Goal: Information Seeking & Learning: Learn about a topic

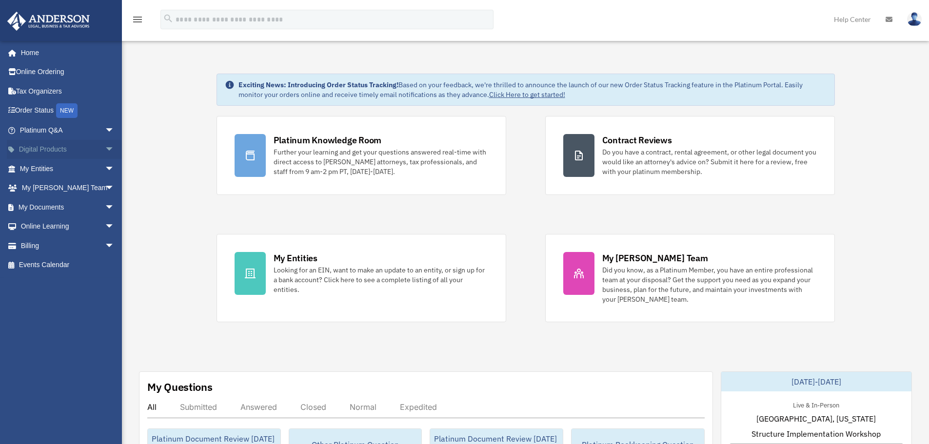
click at [105, 144] on span "arrow_drop_down" at bounding box center [115, 150] width 20 height 20
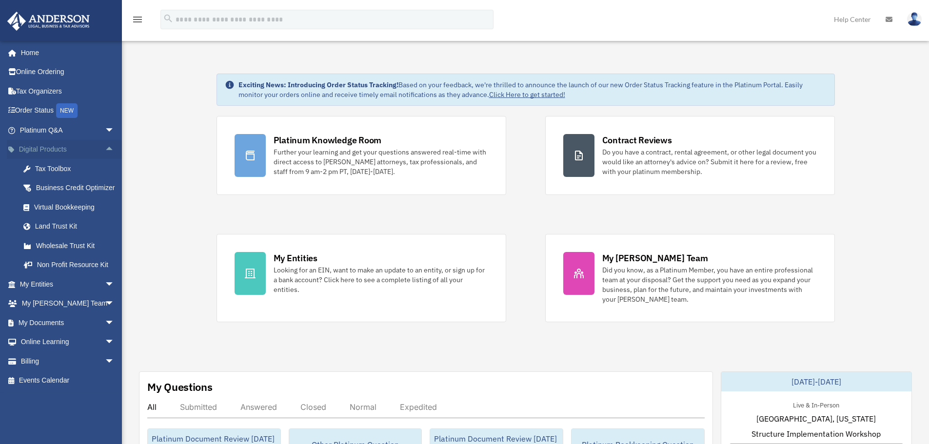
click at [105, 149] on span "arrow_drop_up" at bounding box center [115, 150] width 20 height 20
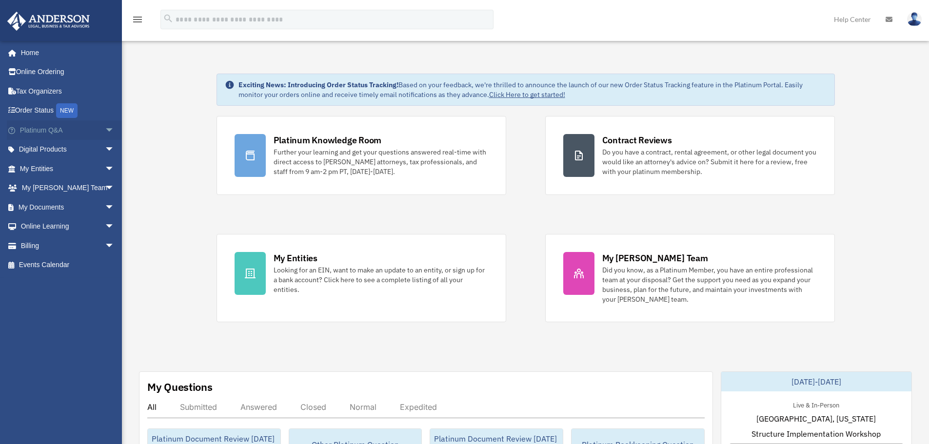
click at [105, 134] on span "arrow_drop_down" at bounding box center [115, 130] width 20 height 20
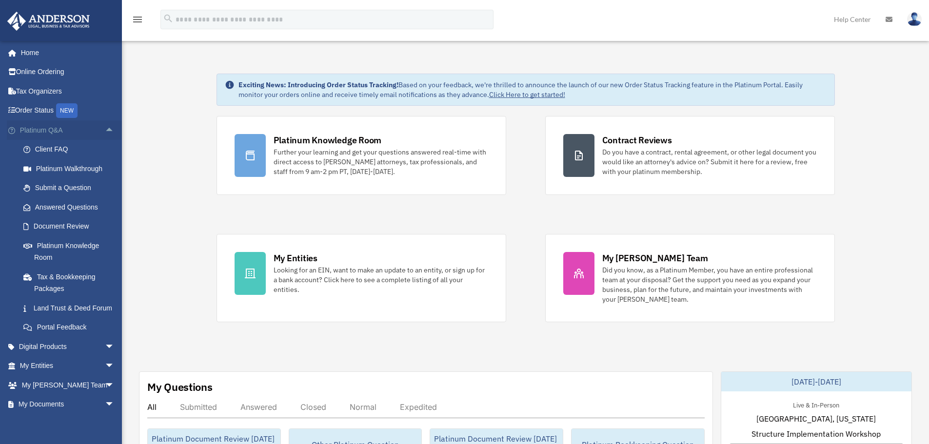
click at [105, 128] on span "arrow_drop_up" at bounding box center [115, 130] width 20 height 20
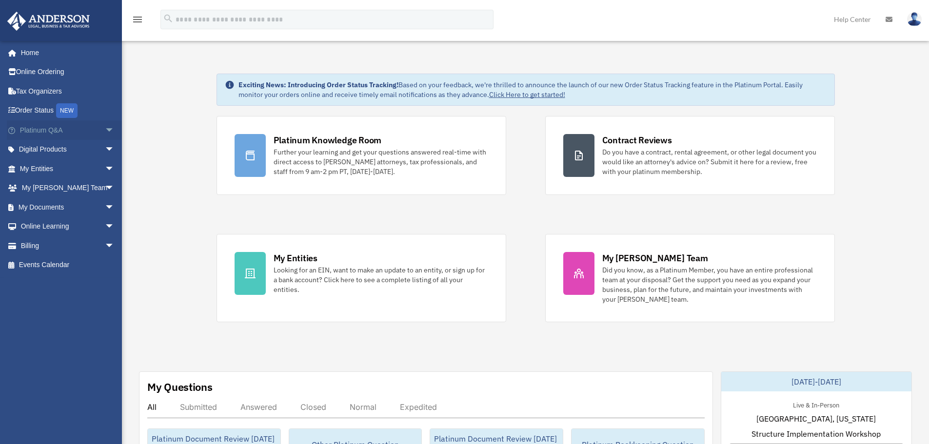
click at [105, 136] on span "arrow_drop_down" at bounding box center [115, 130] width 20 height 20
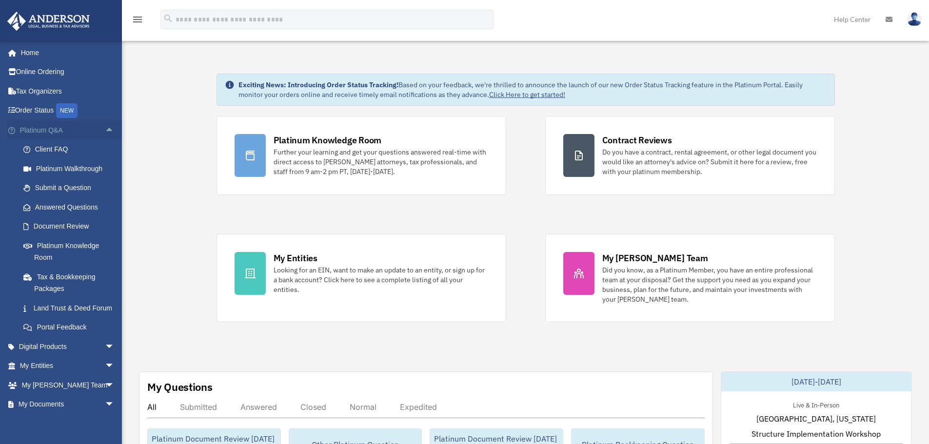
click at [105, 131] on span "arrow_drop_up" at bounding box center [115, 130] width 20 height 20
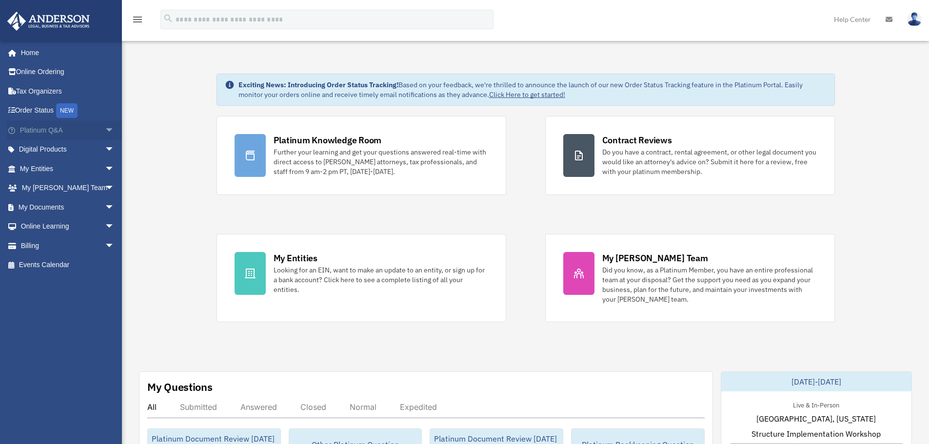
click at [105, 137] on span "arrow_drop_down" at bounding box center [115, 130] width 20 height 20
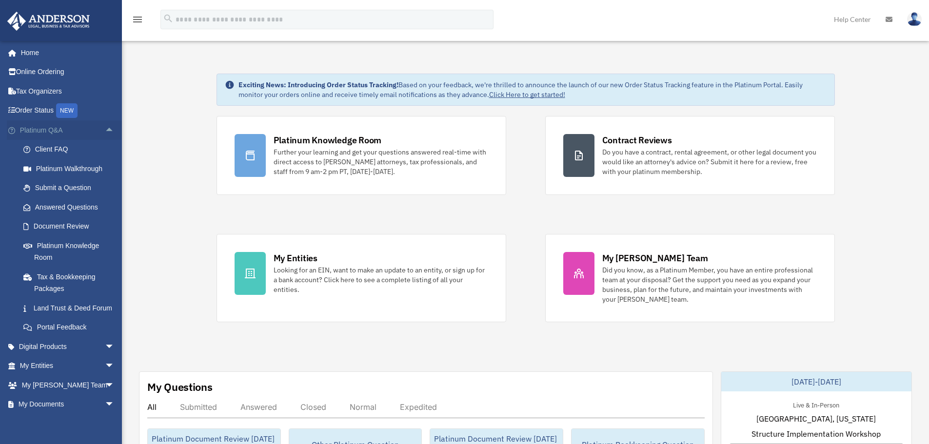
click at [105, 131] on span "arrow_drop_up" at bounding box center [115, 130] width 20 height 20
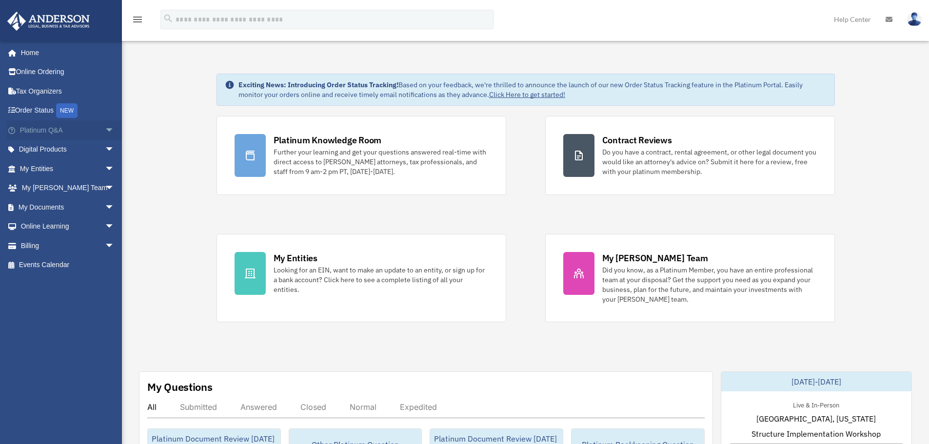
click at [105, 135] on span "arrow_drop_down" at bounding box center [115, 130] width 20 height 20
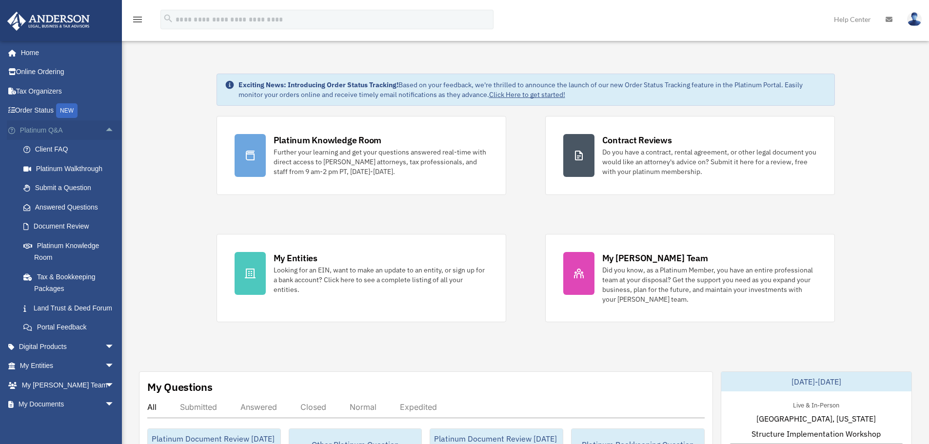
click at [105, 131] on span "arrow_drop_up" at bounding box center [115, 130] width 20 height 20
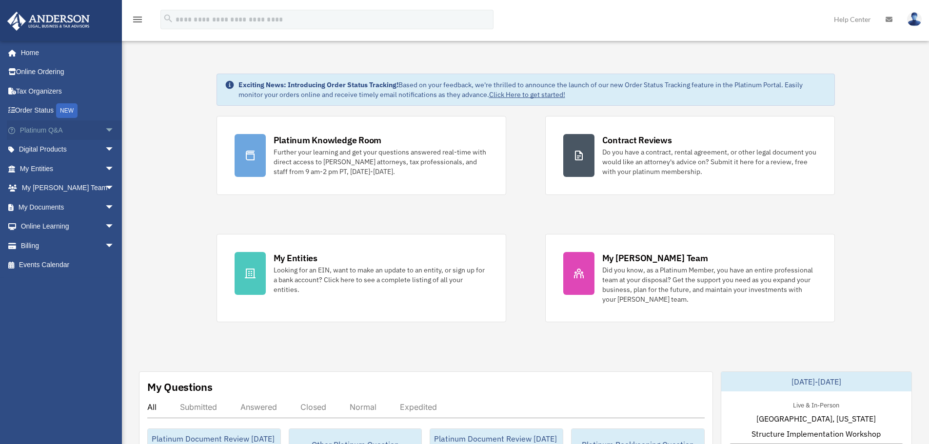
click at [107, 129] on span "arrow_drop_down" at bounding box center [115, 130] width 20 height 20
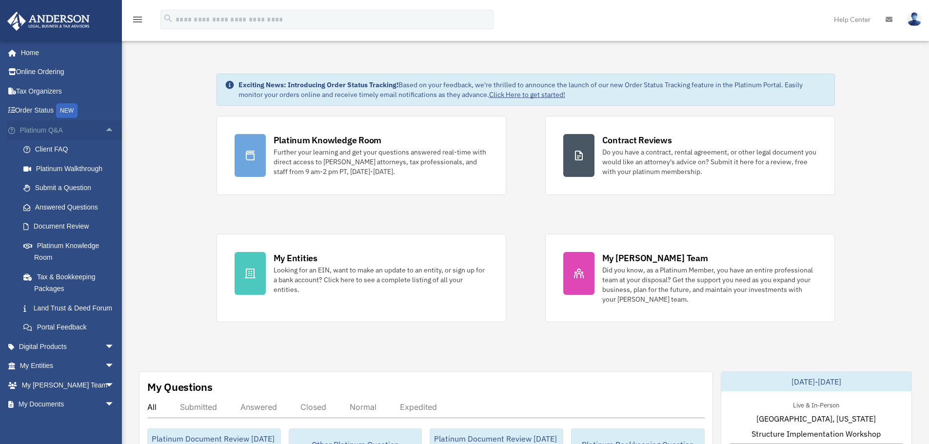
click at [105, 130] on span "arrow_drop_up" at bounding box center [115, 130] width 20 height 20
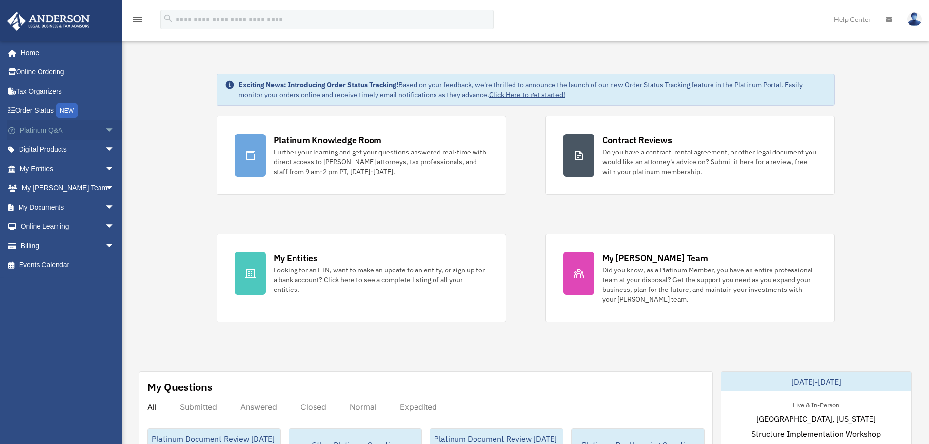
click at [105, 132] on span "arrow_drop_down" at bounding box center [115, 130] width 20 height 20
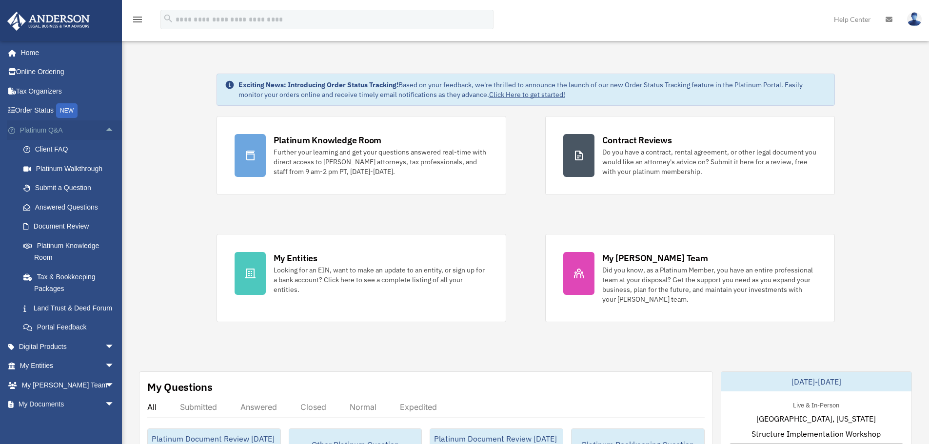
click at [105, 131] on span "arrow_drop_up" at bounding box center [115, 130] width 20 height 20
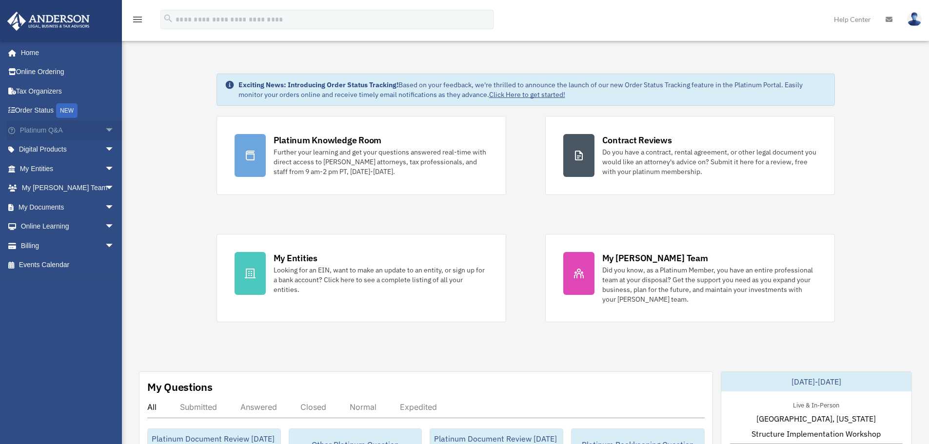
click at [105, 129] on span "arrow_drop_down" at bounding box center [115, 130] width 20 height 20
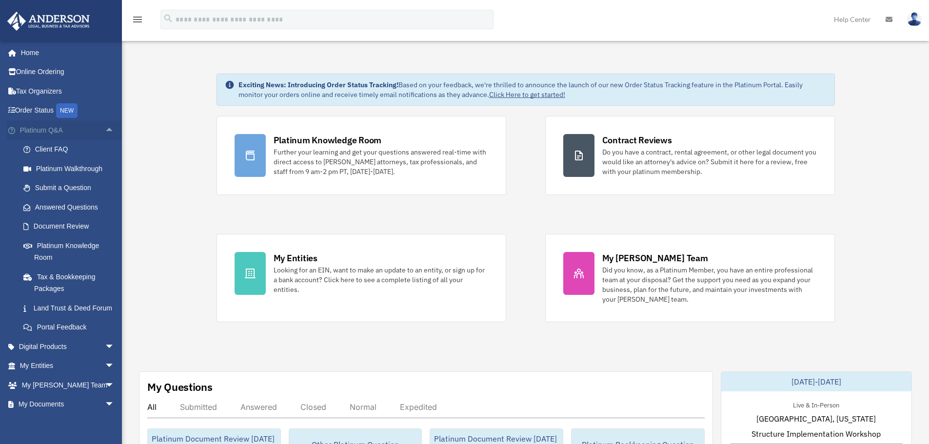
click at [105, 130] on span "arrow_drop_up" at bounding box center [115, 130] width 20 height 20
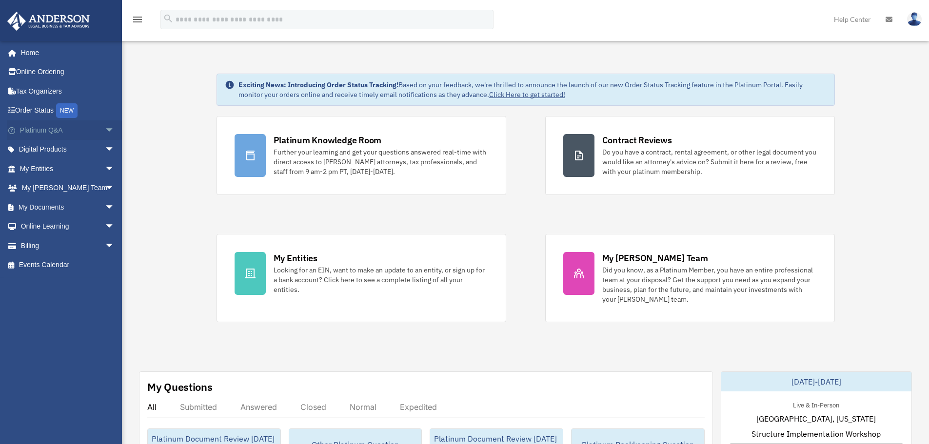
click at [106, 132] on span "arrow_drop_down" at bounding box center [115, 130] width 20 height 20
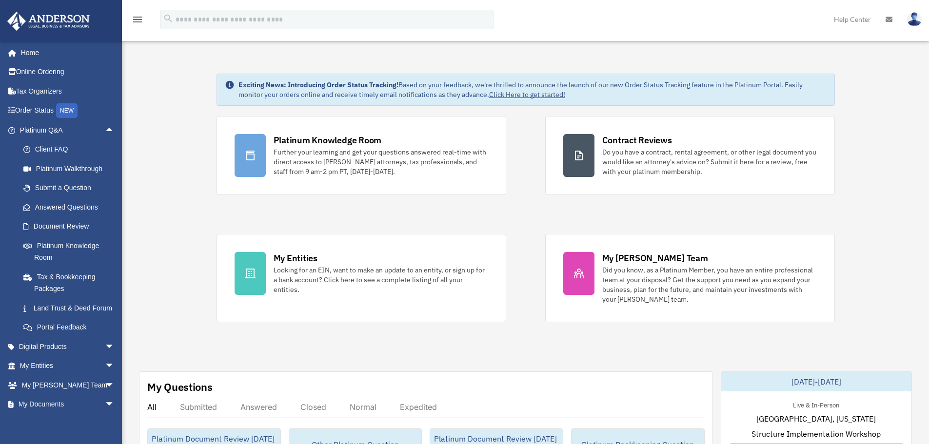
scroll to position [49, 0]
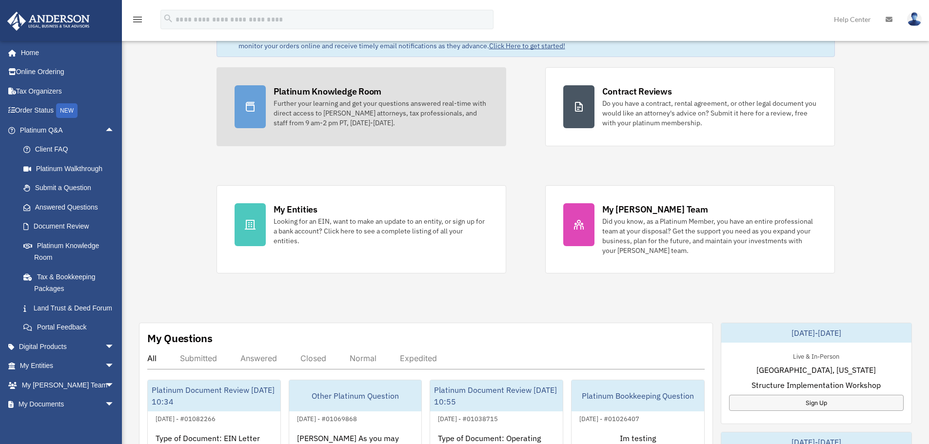
click at [399, 98] on div "Platinum Knowledge Room Further your learning and get your questions answered r…" at bounding box center [381, 106] width 215 height 42
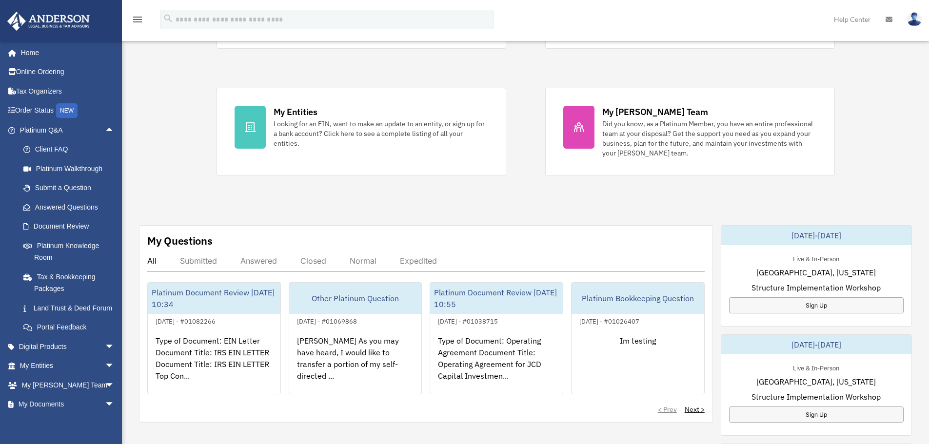
scroll to position [2, 0]
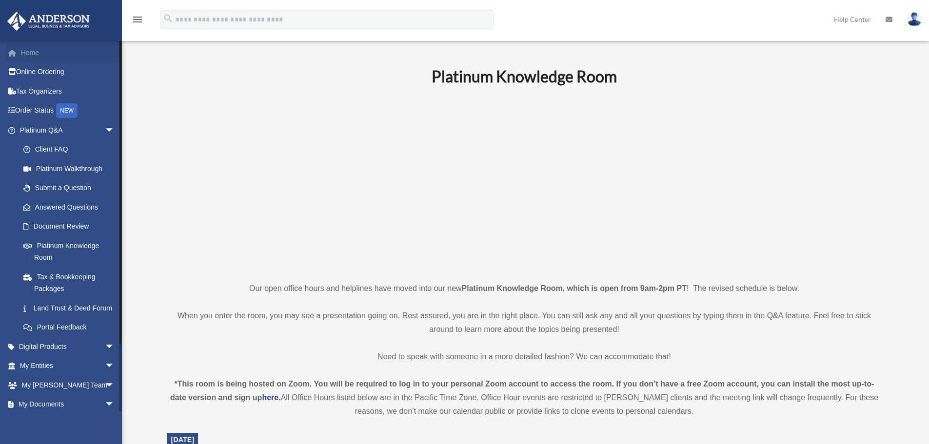
click at [53, 55] on link "Home" at bounding box center [68, 53] width 122 height 20
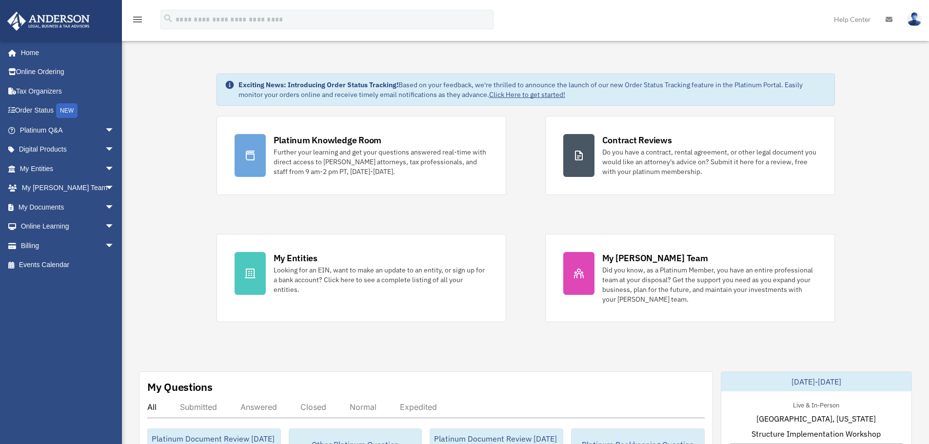
click at [144, 19] on div "menu" at bounding box center [137, 19] width 31 height 25
click at [138, 20] on icon "menu" at bounding box center [138, 20] width 12 height 12
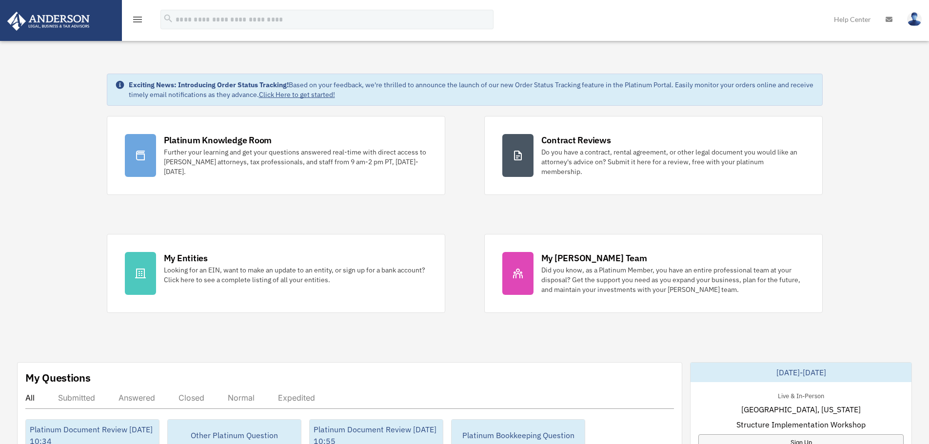
click at [132, 21] on icon "menu" at bounding box center [138, 20] width 12 height 12
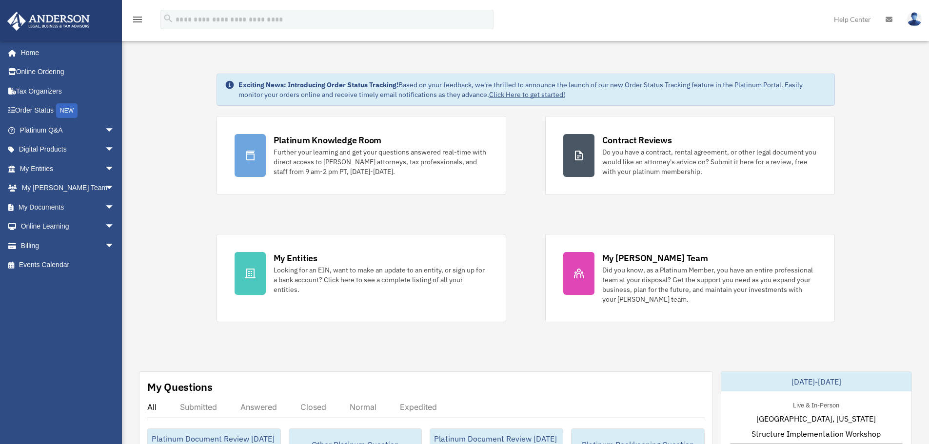
click at [132, 21] on icon "menu" at bounding box center [138, 20] width 12 height 12
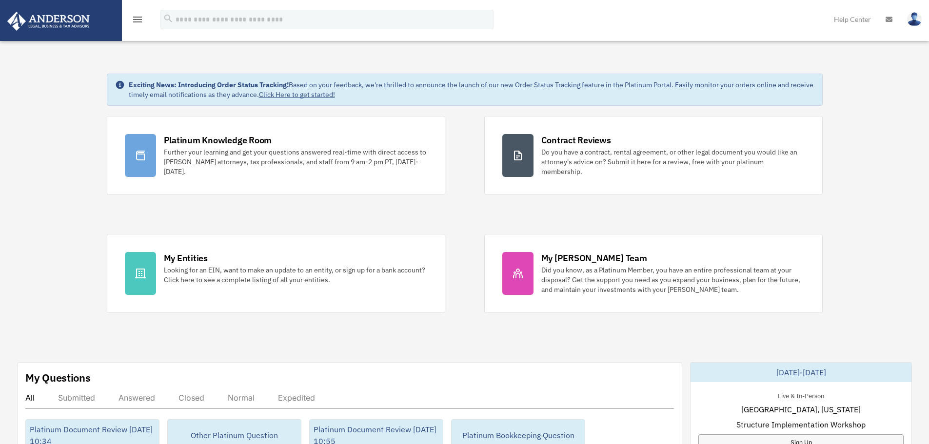
click at [132, 21] on icon "menu" at bounding box center [138, 20] width 12 height 12
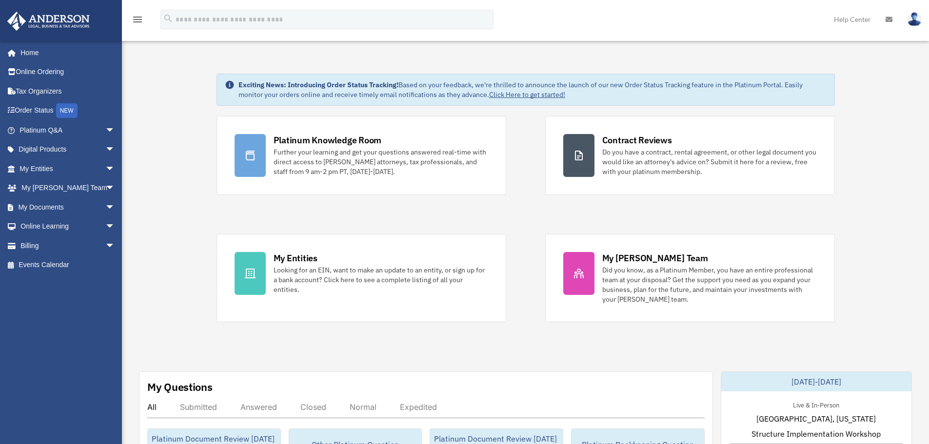
click at [133, 21] on icon "menu" at bounding box center [138, 20] width 12 height 12
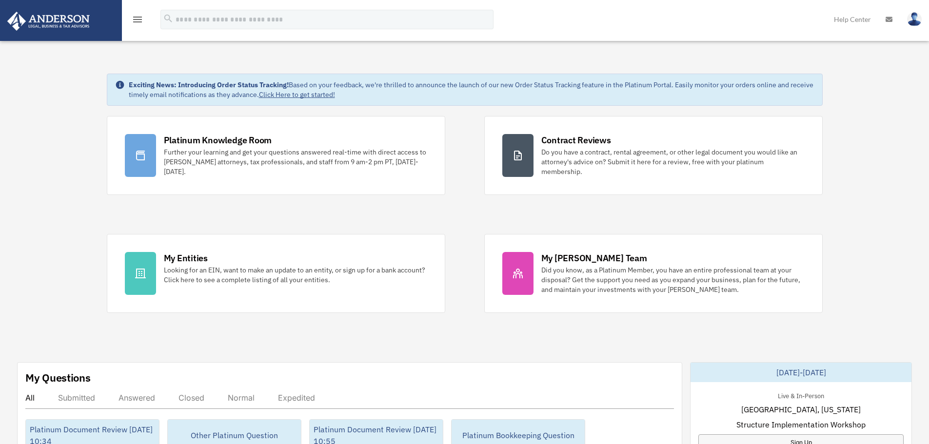
click at [133, 20] on icon "menu" at bounding box center [138, 20] width 12 height 12
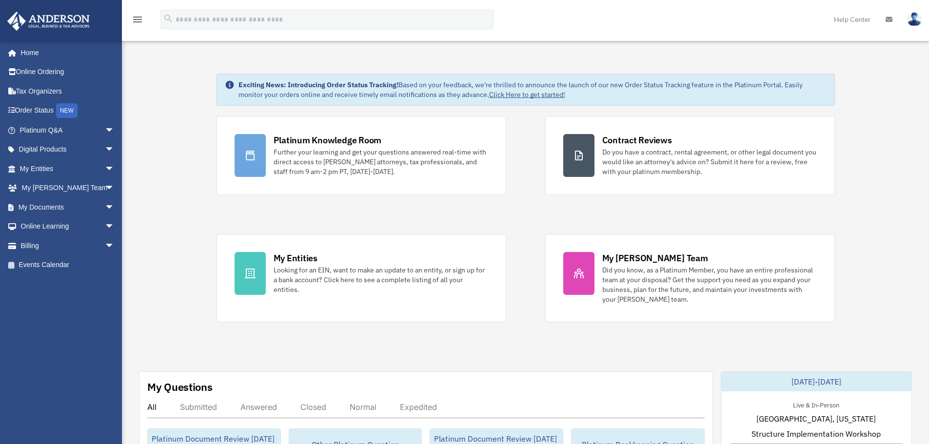
click at [138, 20] on icon "menu" at bounding box center [138, 20] width 12 height 12
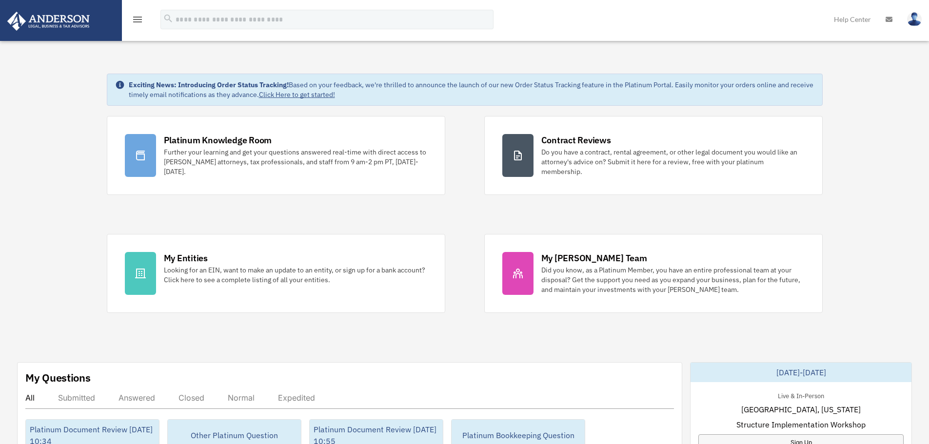
click at [138, 20] on icon "menu" at bounding box center [138, 20] width 12 height 12
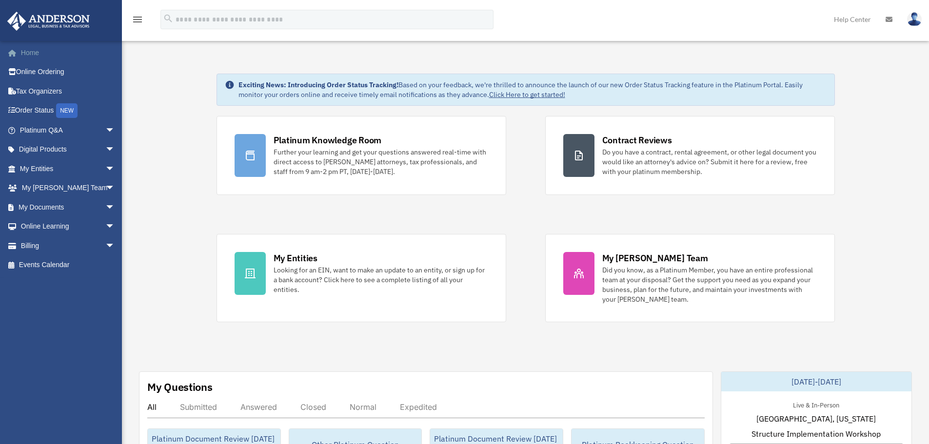
click at [66, 57] on link "Home" at bounding box center [68, 53] width 122 height 20
click at [84, 130] on link "Platinum Q&A arrow_drop_down" at bounding box center [68, 130] width 122 height 20
click at [137, 21] on icon "menu" at bounding box center [138, 20] width 12 height 12
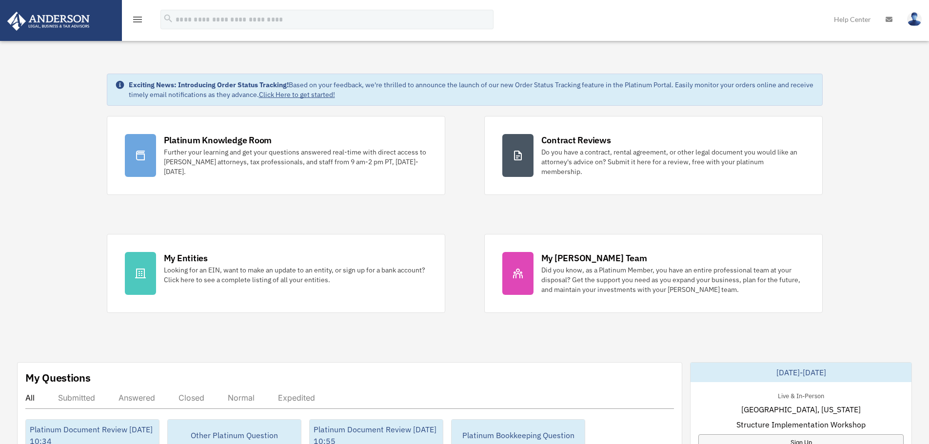
click at [138, 21] on icon "menu" at bounding box center [138, 20] width 12 height 12
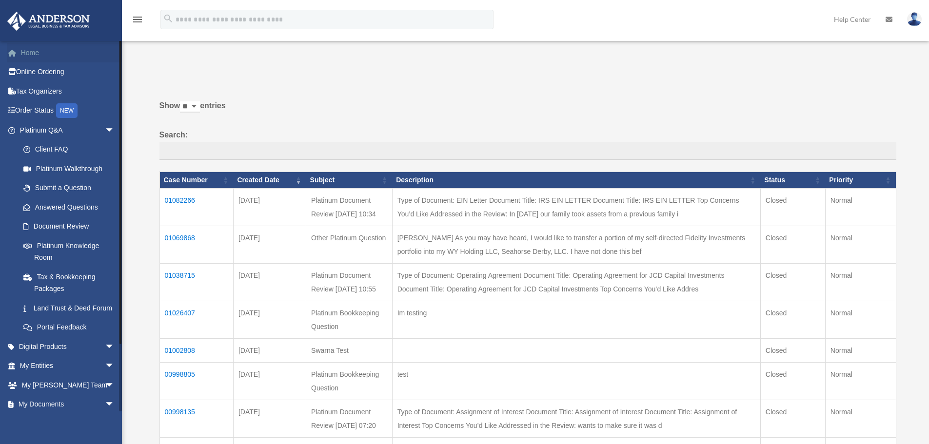
click at [35, 51] on link "Home" at bounding box center [68, 53] width 122 height 20
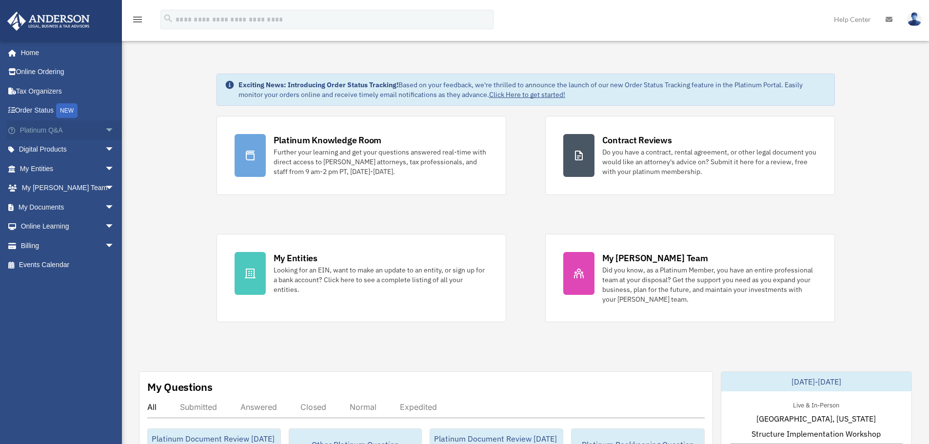
click at [94, 129] on link "Platinum Q&A arrow_drop_down" at bounding box center [68, 130] width 122 height 20
click at [105, 129] on span "arrow_drop_down" at bounding box center [115, 130] width 20 height 20
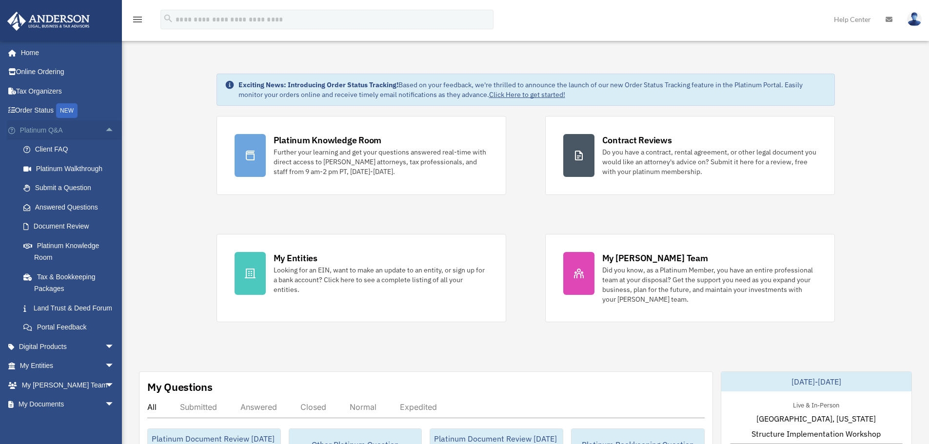
click at [105, 131] on span "arrow_drop_up" at bounding box center [115, 130] width 20 height 20
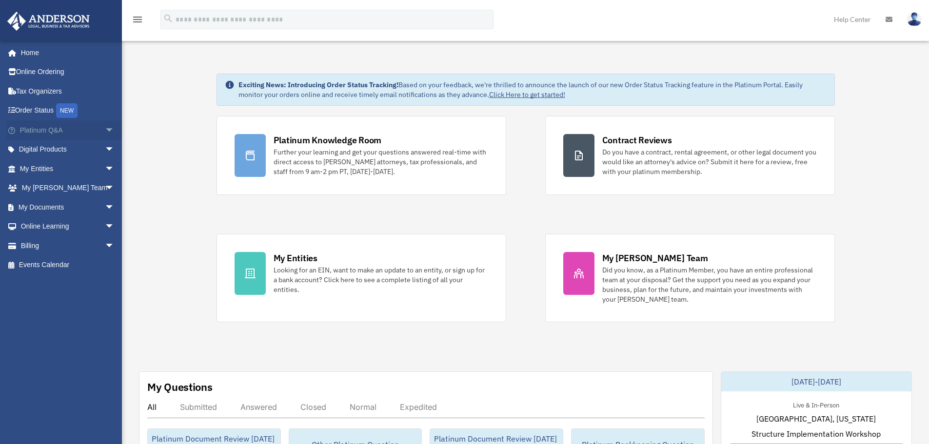
click at [105, 131] on span "arrow_drop_down" at bounding box center [115, 130] width 20 height 20
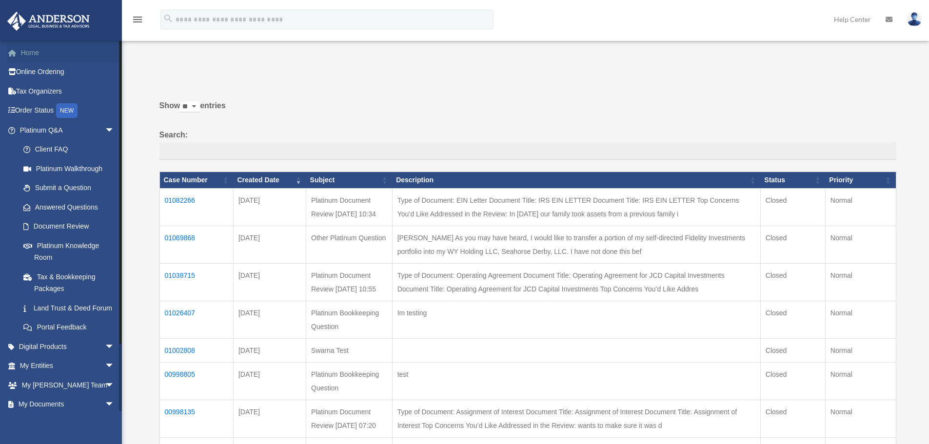
click at [38, 54] on link "Home" at bounding box center [68, 53] width 122 height 20
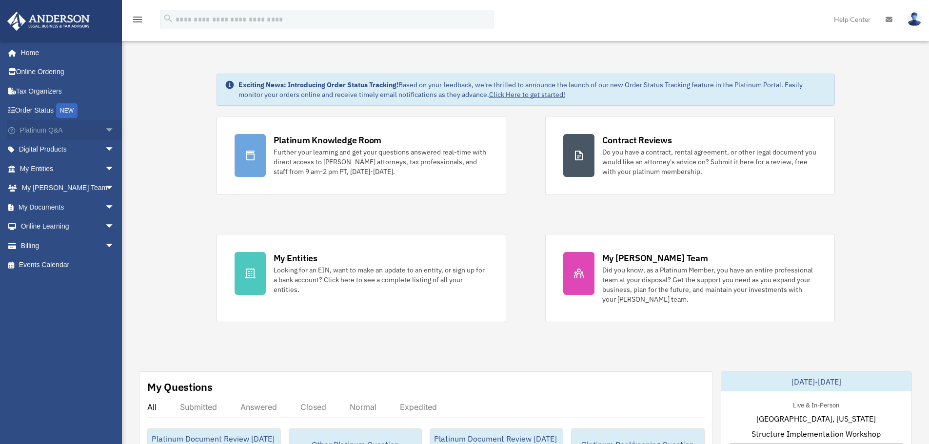
click at [105, 129] on span "arrow_drop_down" at bounding box center [115, 130] width 20 height 20
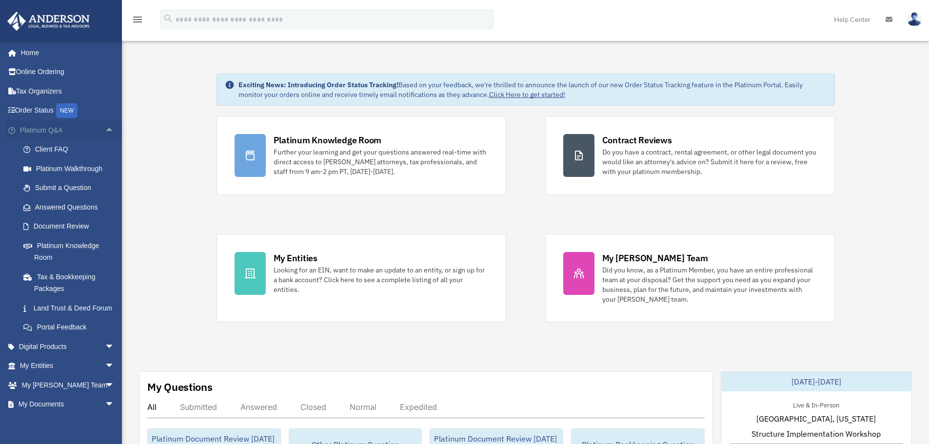
click at [105, 127] on span "arrow_drop_up" at bounding box center [115, 130] width 20 height 20
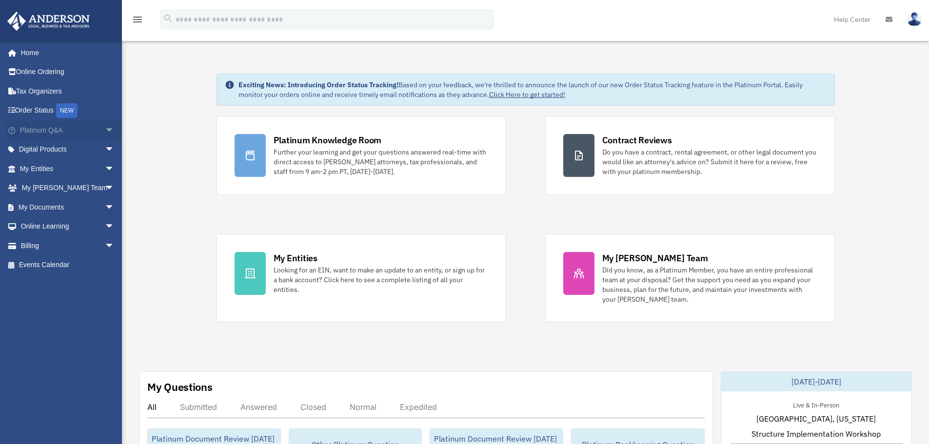
click at [105, 134] on span "arrow_drop_down" at bounding box center [115, 130] width 20 height 20
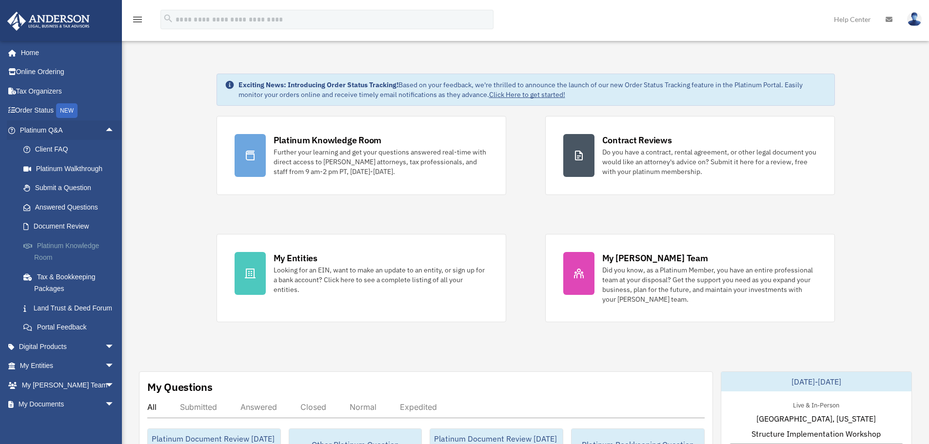
click at [59, 255] on link "Platinum Knowledge Room" at bounding box center [72, 251] width 116 height 31
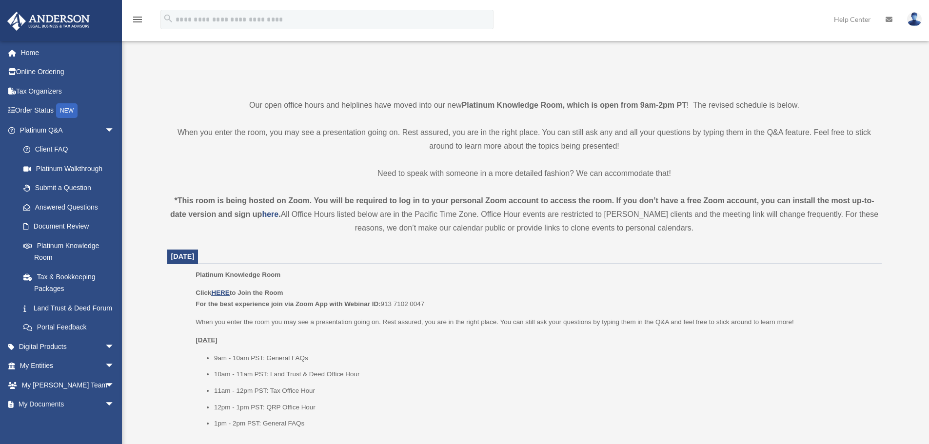
scroll to position [341, 0]
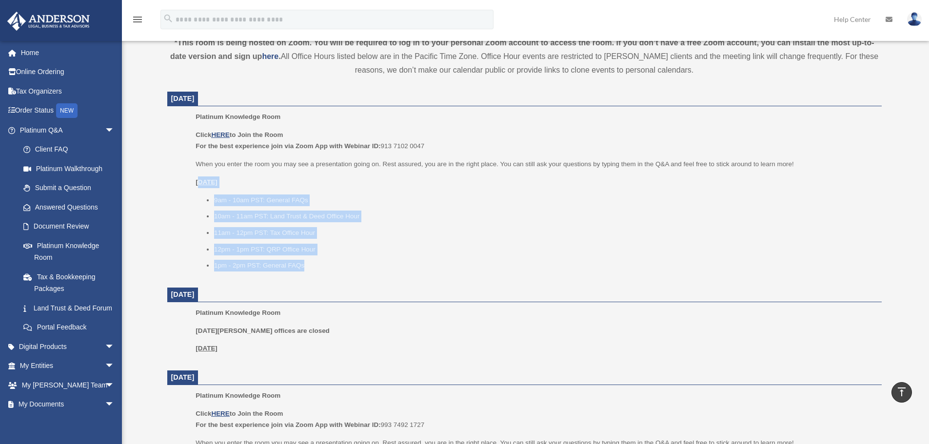
drag, startPoint x: 394, startPoint y: 266, endPoint x: 198, endPoint y: 176, distance: 215.8
click at [198, 176] on div "Click HERE to Join the Room For the best experience join via Zoom App with Webi…" at bounding box center [535, 200] width 679 height 142
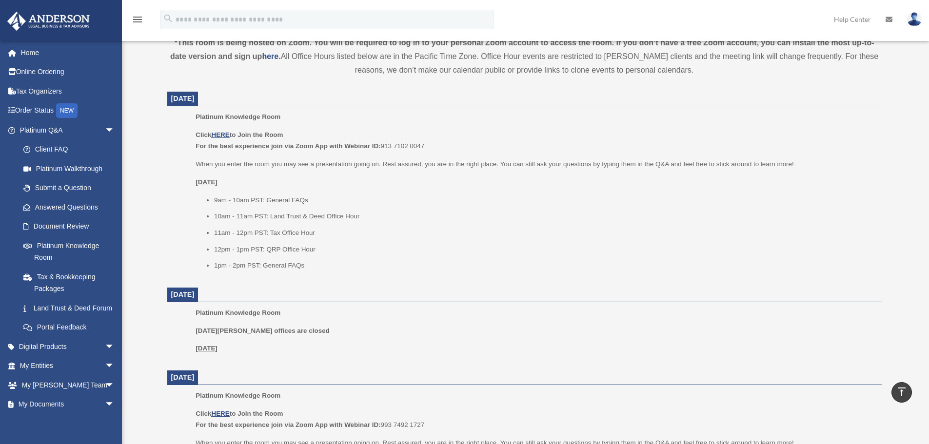
click at [196, 175] on div "Click HERE to Join the Room For the best experience join via Zoom App with Webi…" at bounding box center [535, 200] width 679 height 142
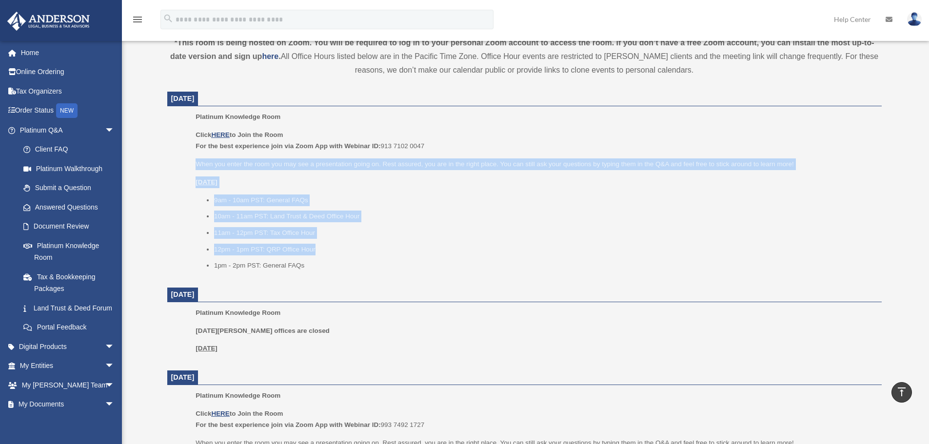
drag, startPoint x: 193, startPoint y: 154, endPoint x: 335, endPoint y: 257, distance: 175.3
click at [335, 256] on ul "Platinum Knowledge Room Click HERE to Join the Room For the best experience joi…" at bounding box center [524, 194] width 701 height 167
click at [335, 257] on ul "9am - 10am PST: General FAQs 10am - 11am PST: Land Trust & Deed Office Hour 11a…" at bounding box center [535, 233] width 679 height 77
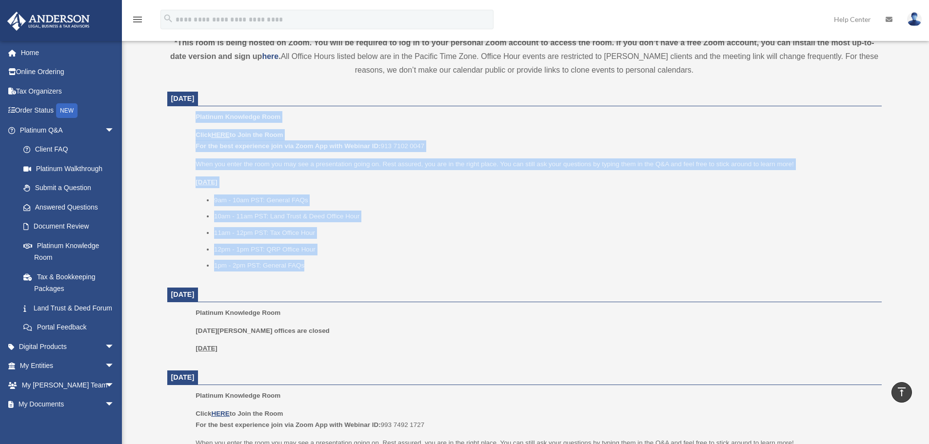
drag, startPoint x: 363, startPoint y: 264, endPoint x: 198, endPoint y: 114, distance: 223.1
click at [198, 114] on div "Platinum Knowledge Room Click HERE to Join the Room For the best experience joi…" at bounding box center [535, 194] width 679 height 167
click at [198, 114] on span "Platinum Knowledge Room" at bounding box center [238, 116] width 85 height 7
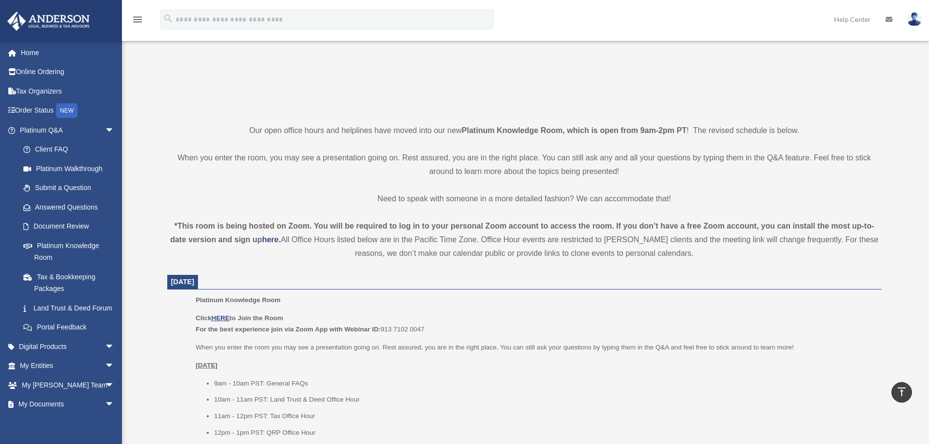
scroll to position [98, 0]
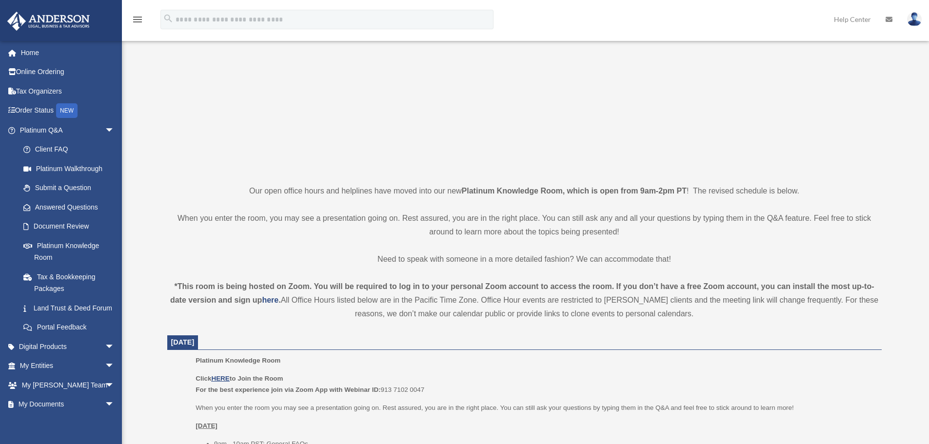
click at [453, 257] on p "Need to speak with someone in a more detailed fashion? We can accommodate that!" at bounding box center [524, 260] width 715 height 14
click at [437, 259] on p "Need to speak with someone in a more detailed fashion? We can accommodate that!" at bounding box center [524, 260] width 715 height 14
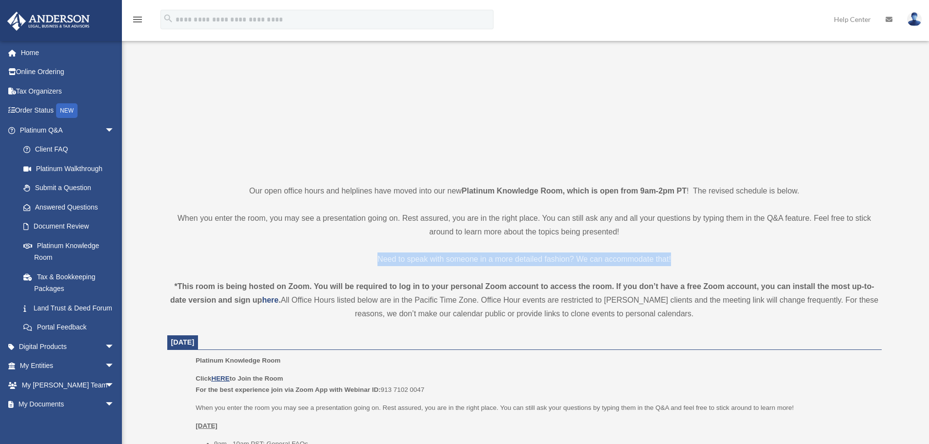
click at [437, 259] on p "Need to speak with someone in a more detailed fashion? We can accommodate that!" at bounding box center [524, 260] width 715 height 14
click at [448, 261] on p "Need to speak with someone in a more detailed fashion? We can accommodate that!" at bounding box center [524, 260] width 715 height 14
click at [431, 280] on div "*This room is being hosted on Zoom. You will be required to log in to your pers…" at bounding box center [524, 300] width 715 height 41
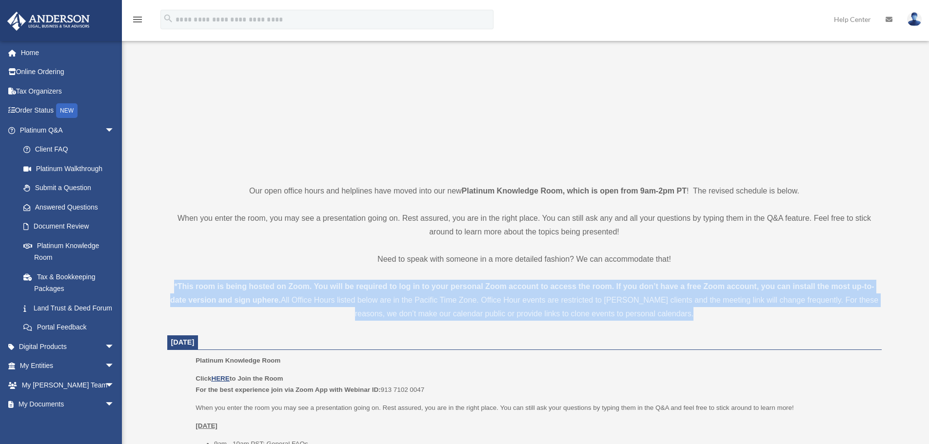
click at [431, 280] on div "*This room is being hosted on Zoom. You will be required to log in to your pers…" at bounding box center [524, 300] width 715 height 41
click at [405, 281] on div "*This room is being hosted on Zoom. You will be required to log in to your pers…" at bounding box center [524, 300] width 715 height 41
drag, startPoint x: 183, startPoint y: 278, endPoint x: 736, endPoint y: 324, distance: 554.5
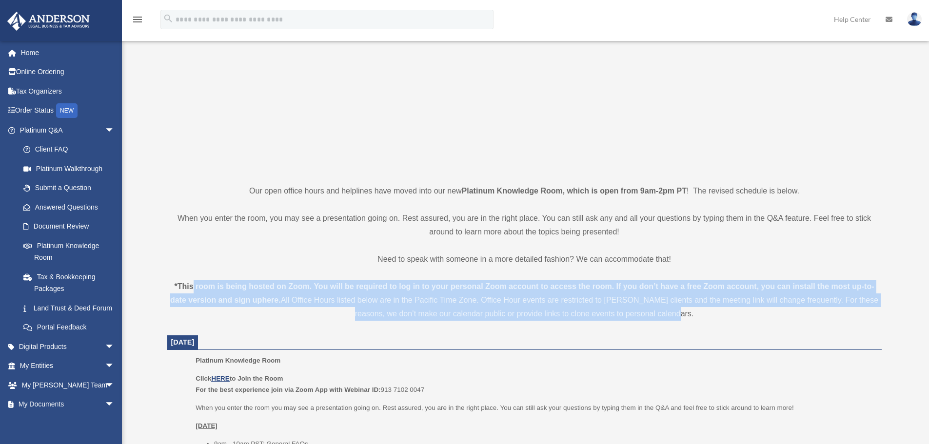
drag, startPoint x: 500, startPoint y: 317, endPoint x: 192, endPoint y: 286, distance: 309.8
click at [192, 286] on div "*This room is being hosted on Zoom. You will be required to log in to your pers…" at bounding box center [524, 300] width 715 height 41
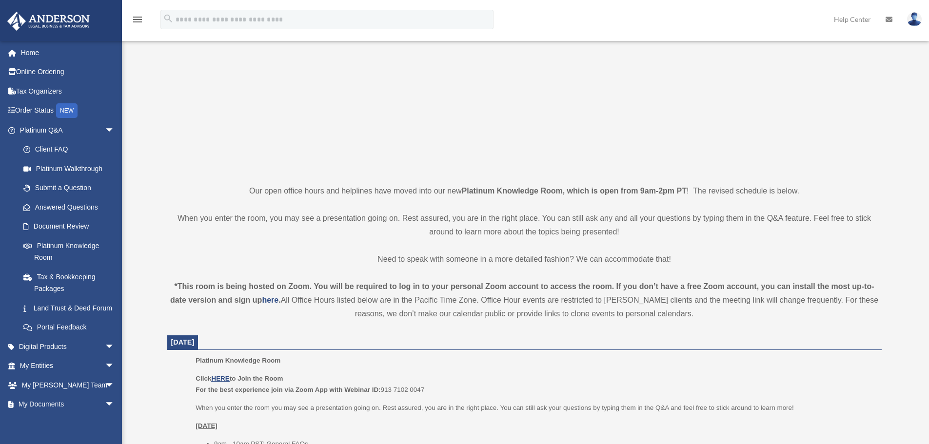
click at [191, 284] on strong "*This room is being hosted on Zoom. You will be required to log in to your pers…" at bounding box center [522, 293] width 704 height 22
click at [196, 284] on strong "*This room is being hosted on Zoom. You will be required to log in to your pers…" at bounding box center [522, 293] width 704 height 22
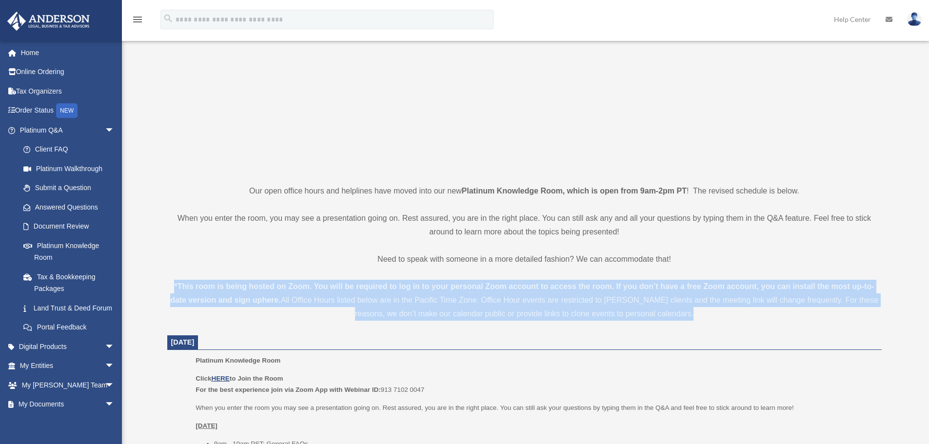
click at [196, 284] on strong "*This room is being hosted on Zoom. You will be required to log in to your pers…" at bounding box center [522, 293] width 704 height 22
click at [215, 286] on strong "*This room is being hosted on Zoom. You will be required to log in to your pers…" at bounding box center [522, 293] width 704 height 22
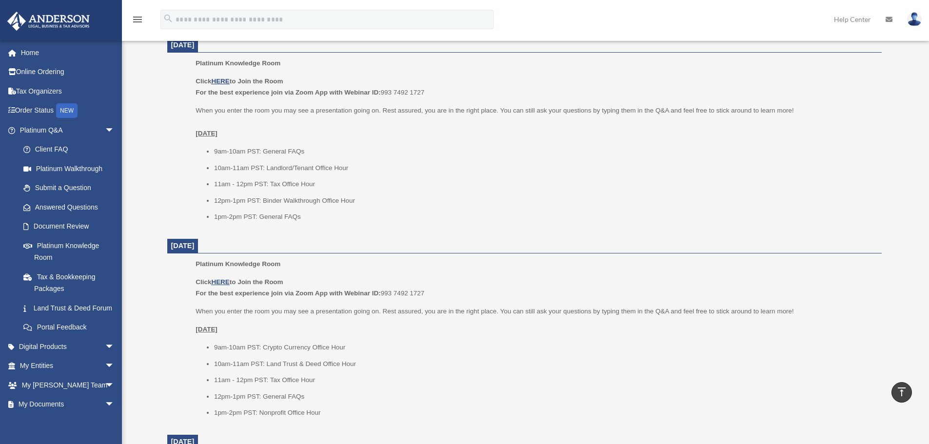
scroll to position [585, 0]
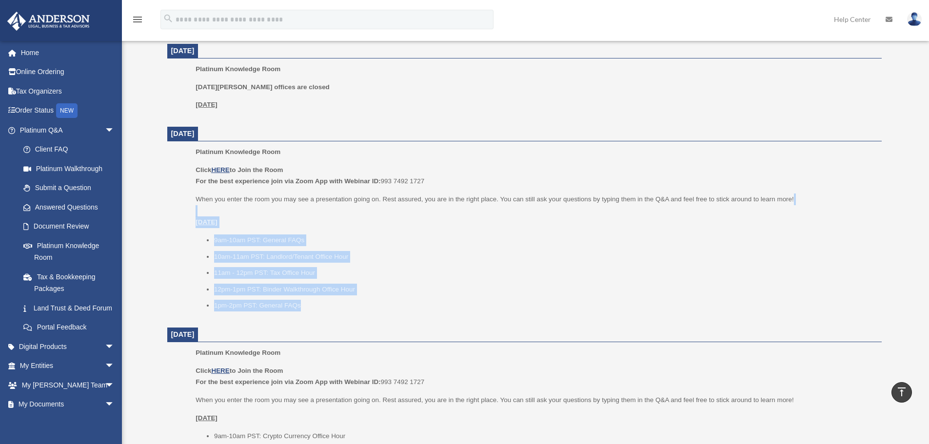
drag, startPoint x: 198, startPoint y: 213, endPoint x: 315, endPoint y: 296, distance: 143.4
click at [315, 296] on div "Click HERE to Join the Room For the best experience join via Zoom App with Webi…" at bounding box center [535, 237] width 679 height 147
click at [315, 298] on ul "9am-10am PST: General FAQs 10am-11am PST: Landlord/Tenant Office Hour 11am - 12…" at bounding box center [535, 273] width 679 height 77
drag, startPoint x: 277, startPoint y: 266, endPoint x: 183, endPoint y: 213, distance: 107.7
click at [183, 213] on ul "Platinum Knowledge Room Click HERE to Join the Room For the best experience joi…" at bounding box center [524, 232] width 701 height 172
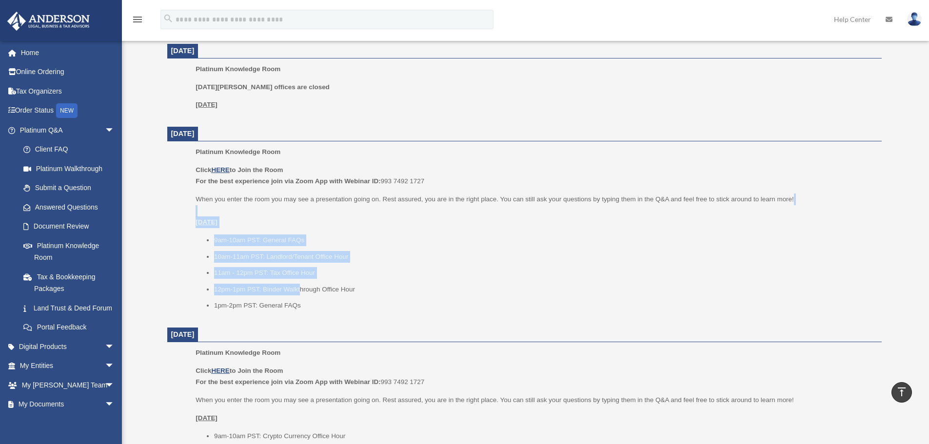
click at [183, 212] on ul "Platinum Knowledge Room Click HERE to Join the Room For the best experience joi…" at bounding box center [524, 232] width 701 height 172
drag, startPoint x: 194, startPoint y: 213, endPoint x: 328, endPoint y: 308, distance: 164.5
click at [328, 308] on ul "Platinum Knowledge Room Click HERE to Join the Room For the best experience joi…" at bounding box center [524, 232] width 701 height 172
click at [328, 308] on li "1pm-2pm PST: General FAQs" at bounding box center [544, 306] width 661 height 12
drag, startPoint x: 328, startPoint y: 308, endPoint x: 221, endPoint y: 249, distance: 121.8
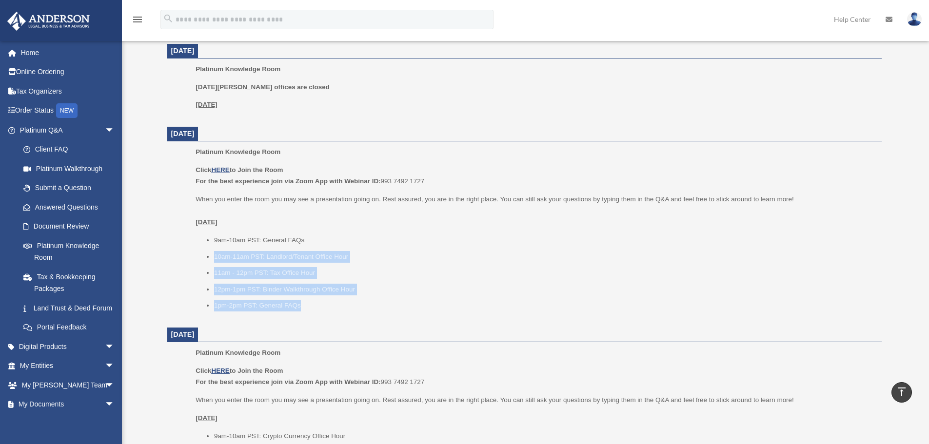
click at [221, 249] on ul "9am-10am PST: General FAQs 10am-11am PST: Landlord/Tenant Office Hour 11am - 12…" at bounding box center [535, 273] width 679 height 77
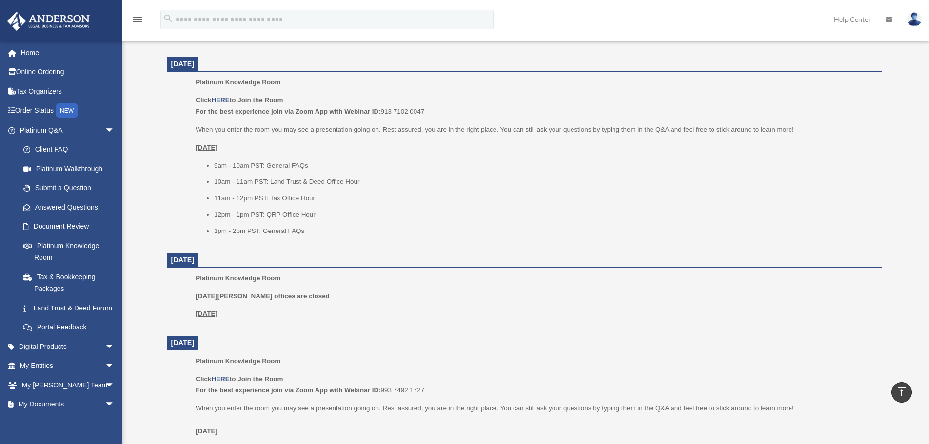
scroll to position [341, 0]
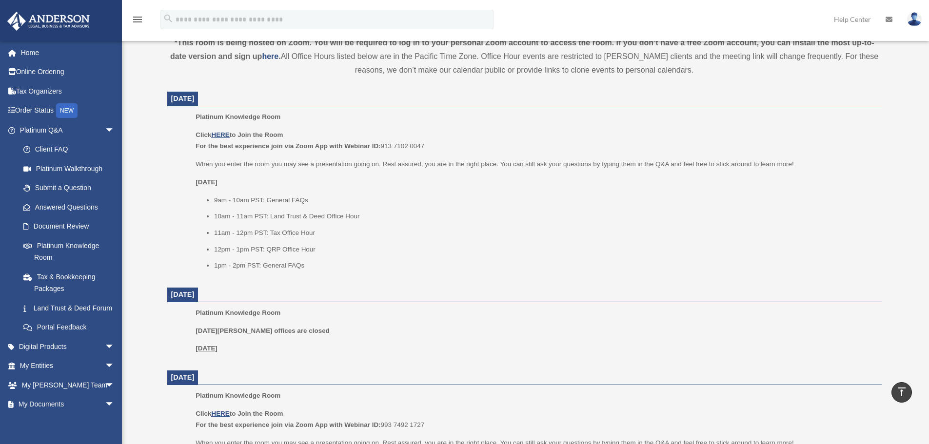
click at [203, 116] on span "Platinum Knowledge Room" at bounding box center [238, 116] width 85 height 7
click at [228, 114] on span "Platinum Knowledge Room" at bounding box center [238, 116] width 85 height 7
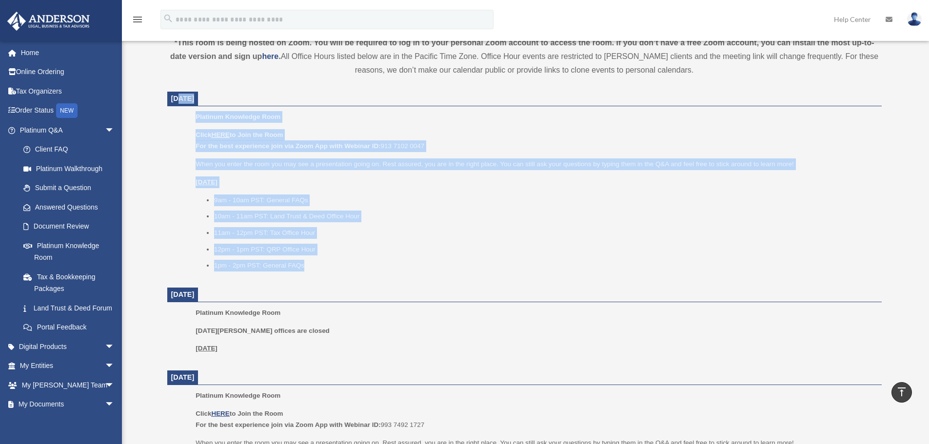
drag, startPoint x: 179, startPoint y: 96, endPoint x: 344, endPoint y: 270, distance: 239.8
click at [344, 270] on li "1pm - 2pm PST: General FAQs" at bounding box center [544, 266] width 661 height 12
drag, startPoint x: 344, startPoint y: 268, endPoint x: 134, endPoint y: 105, distance: 266.0
click at [134, 105] on div "Platinum Knowledge Room [PERSON_NAME][EMAIL_ADDRESS][DOMAIN_NAME] Sign Out [PER…" at bounding box center [464, 338] width 929 height 1285
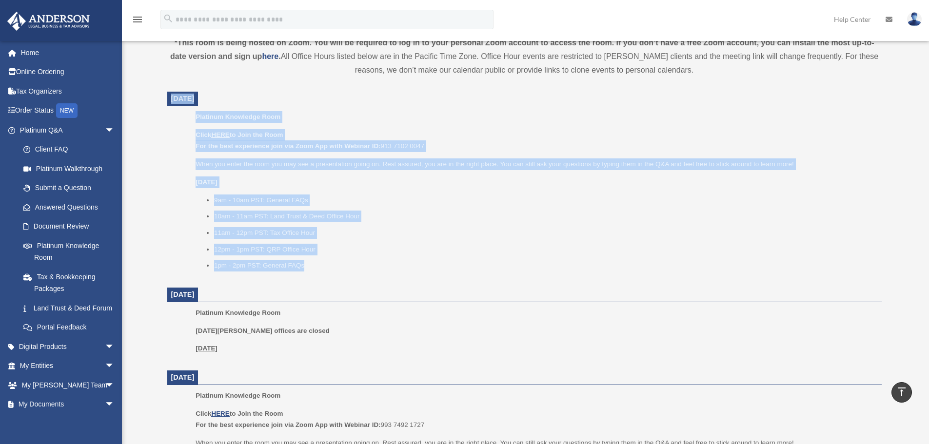
click at [215, 130] on p "Click HERE to Join the Room For the best experience join via Zoom App with Webi…" at bounding box center [535, 140] width 679 height 23
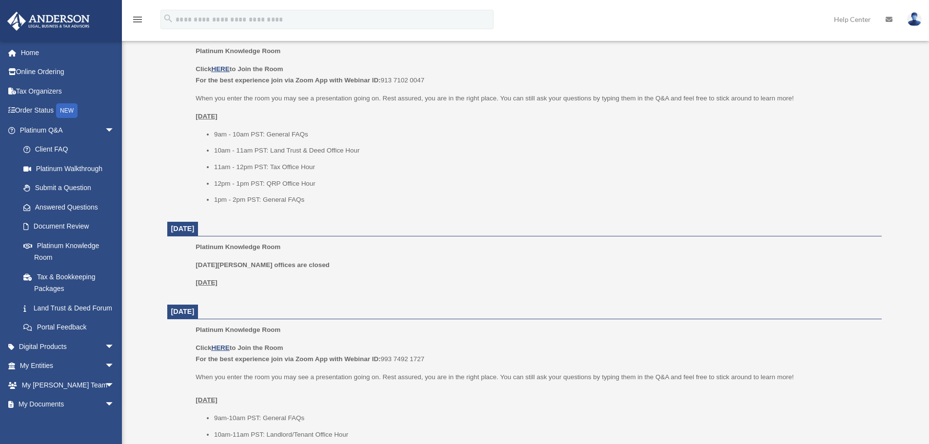
scroll to position [390, 0]
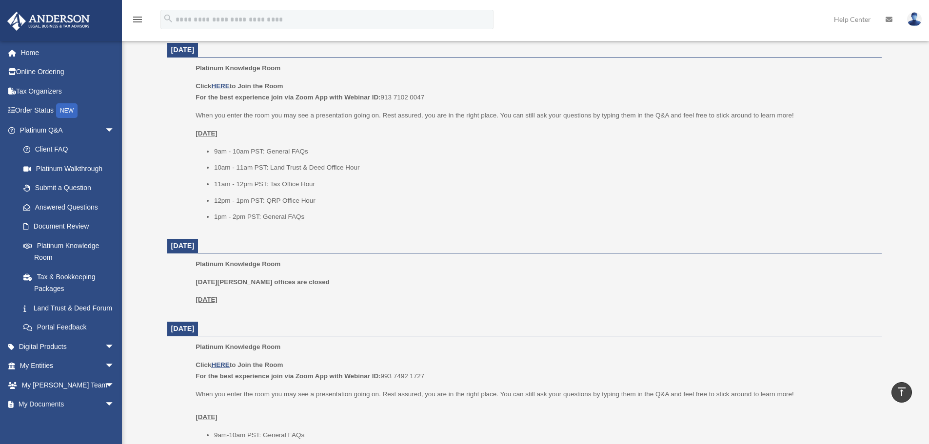
click at [304, 196] on li "12pm - 1pm PST: QRP Office Hour" at bounding box center [544, 201] width 661 height 12
click at [284, 193] on ul "9am - 10am PST: General FAQs 10am - 11am PST: Land Trust & Deed Office Hour 11a…" at bounding box center [535, 184] width 679 height 77
